Goal: Task Accomplishment & Management: Manage account settings

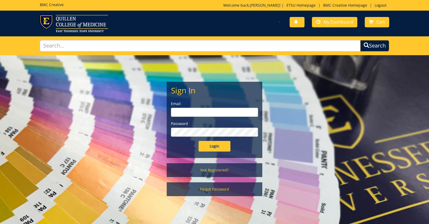
click at [180, 115] on input "email" at bounding box center [214, 112] width 87 height 9
type input "[EMAIL_ADDRESS][DOMAIN_NAME]"
click at [198, 141] on input "Login" at bounding box center [214, 146] width 32 height 11
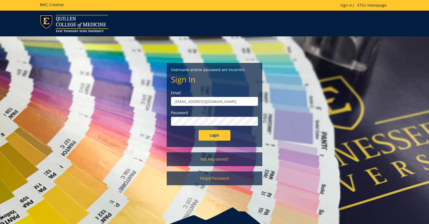
click at [198, 130] on input "Login" at bounding box center [214, 135] width 32 height 11
